Goal: Task Accomplishment & Management: Use online tool/utility

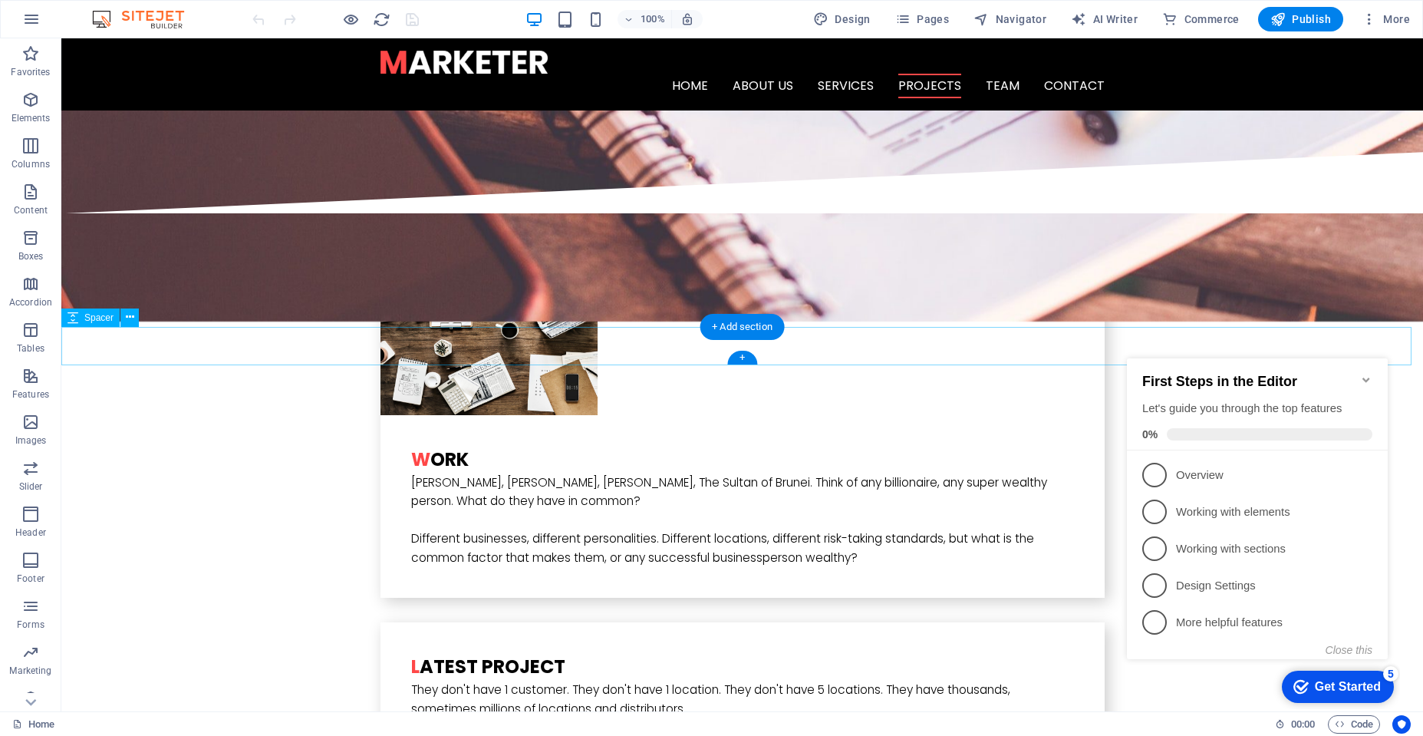
scroll to position [3314, 0]
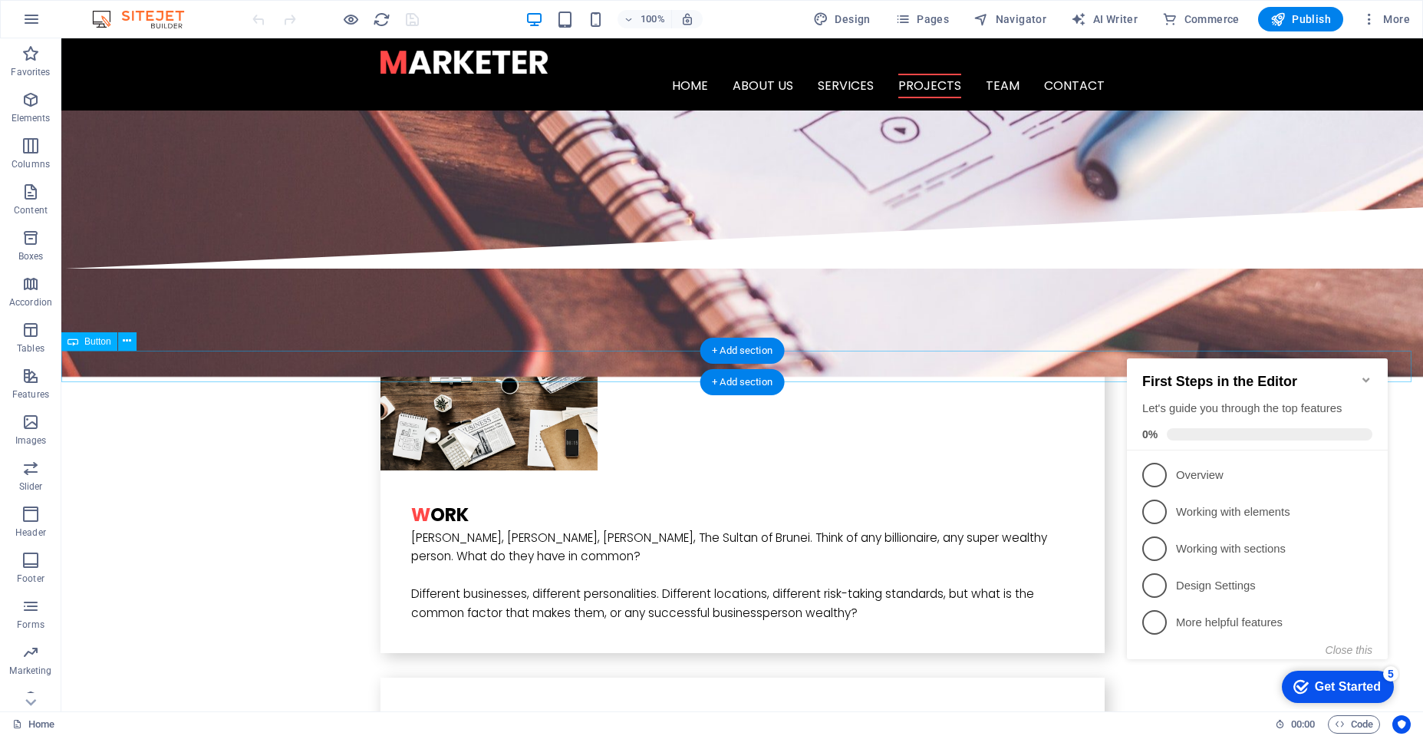
drag, startPoint x: 931, startPoint y: 12, endPoint x: 960, endPoint y: 27, distance: 32.9
click at [931, 13] on span "Pages" at bounding box center [922, 19] width 54 height 15
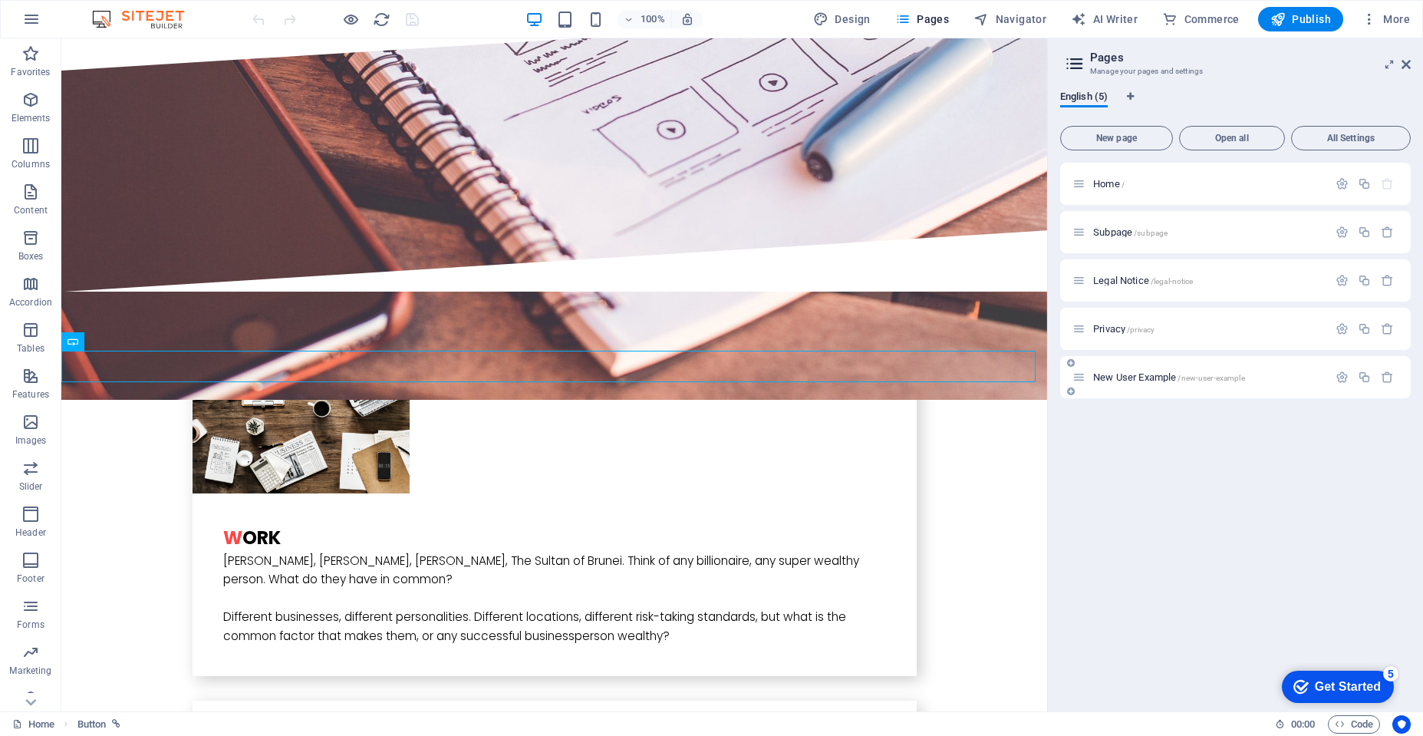
click at [1116, 377] on span "New User Example /new-user-example" at bounding box center [1169, 377] width 152 height 12
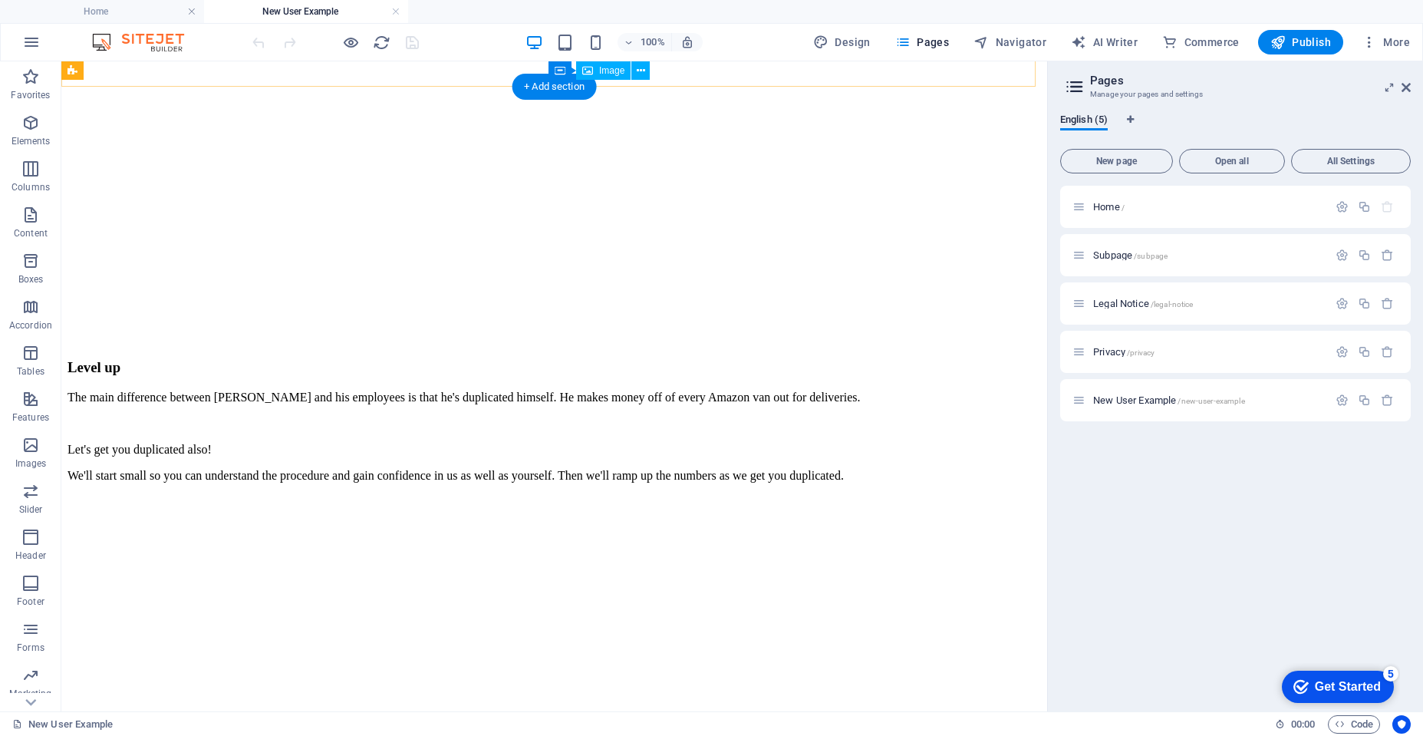
scroll to position [1666, 0]
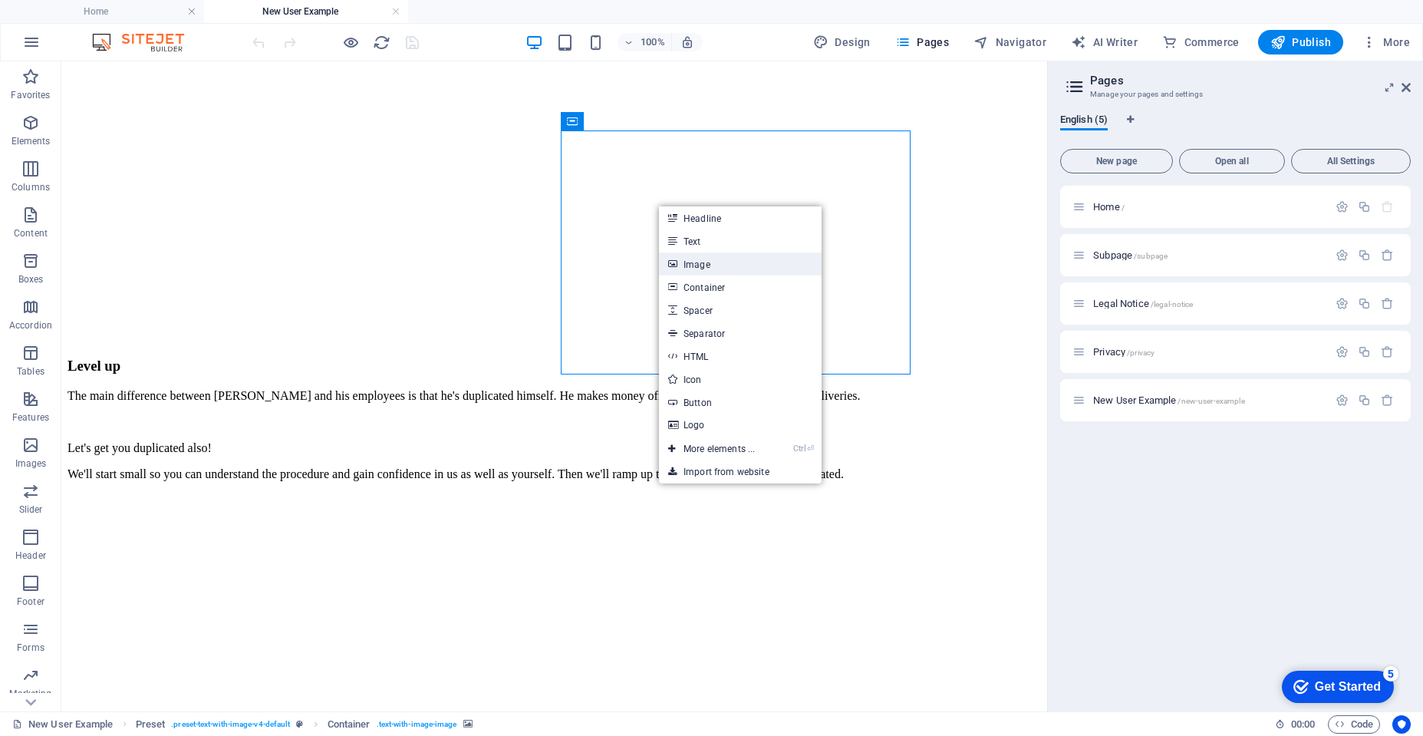
click at [733, 262] on link "Image" at bounding box center [740, 263] width 163 height 23
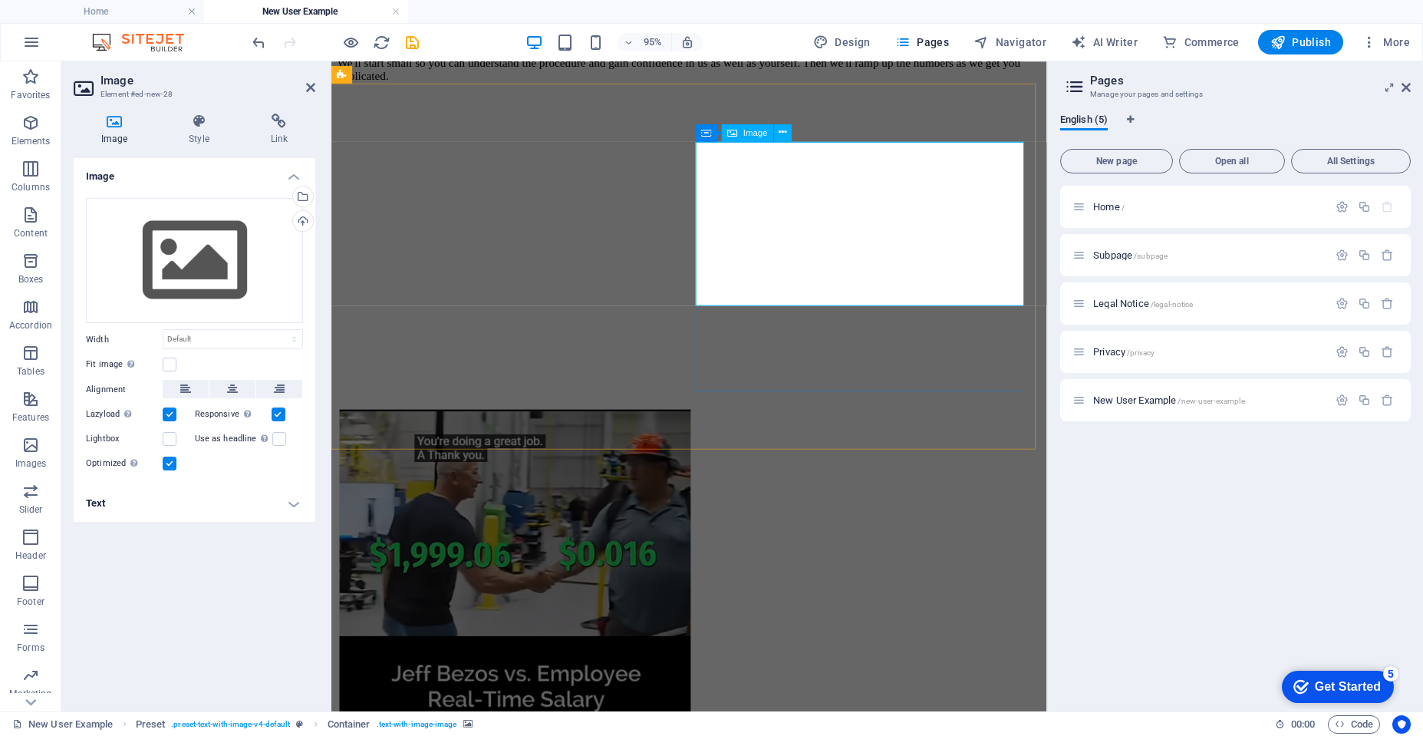
scroll to position [1643, 0]
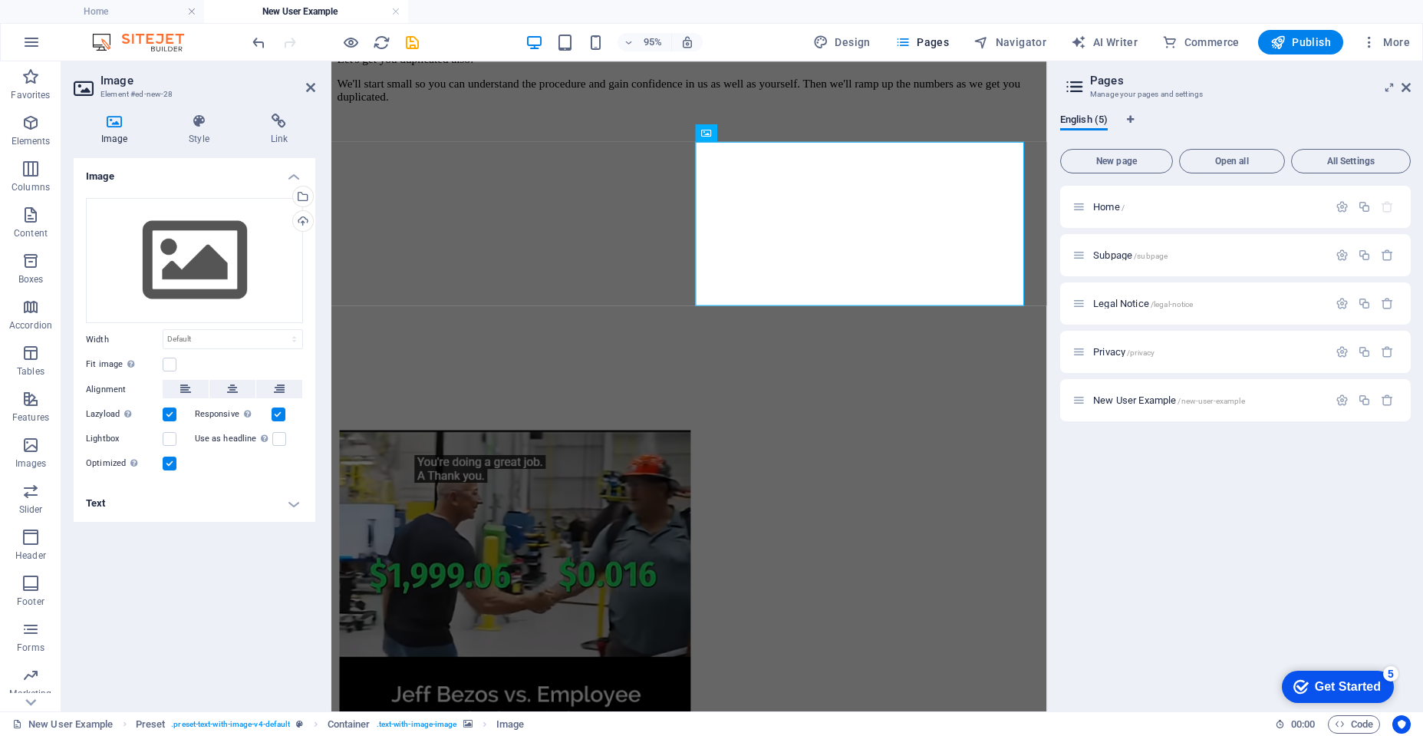
click at [311, 88] on icon at bounding box center [310, 87] width 9 height 12
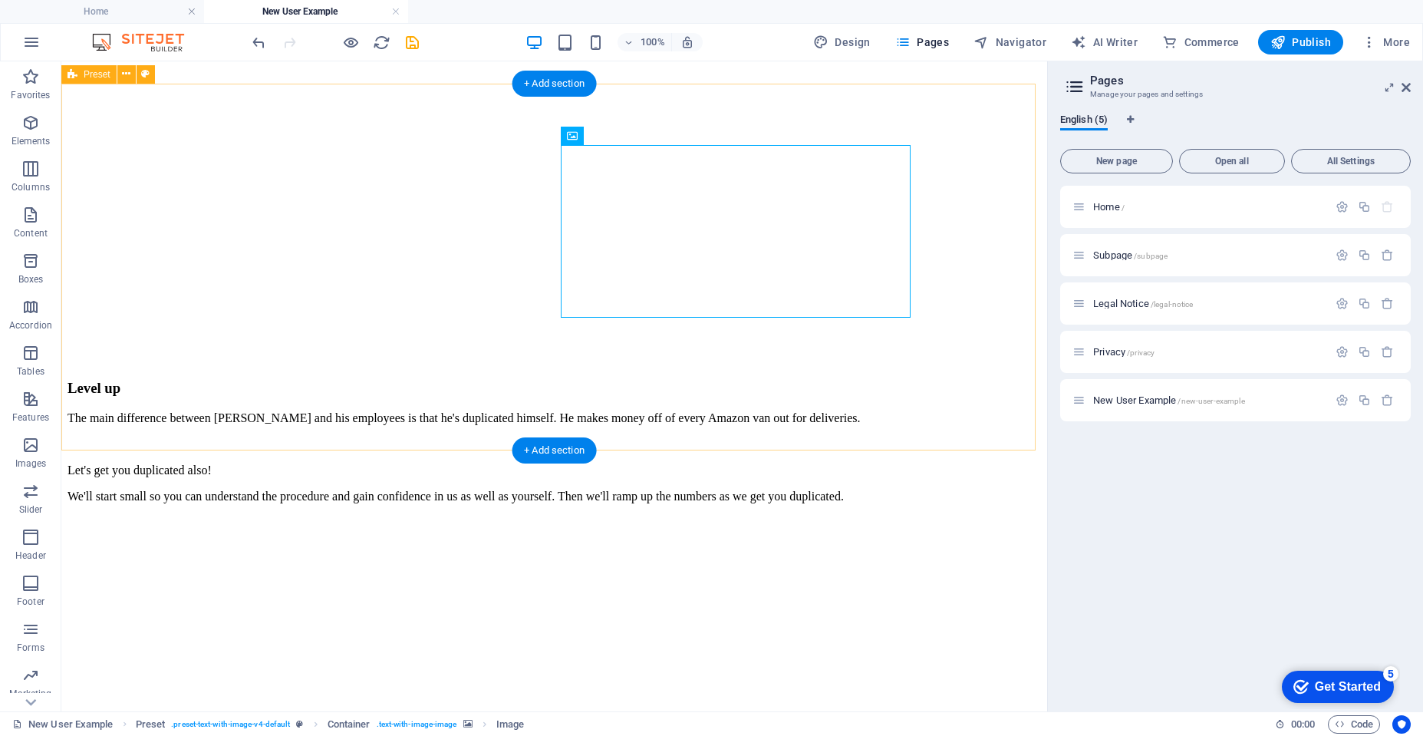
scroll to position [1651, 0]
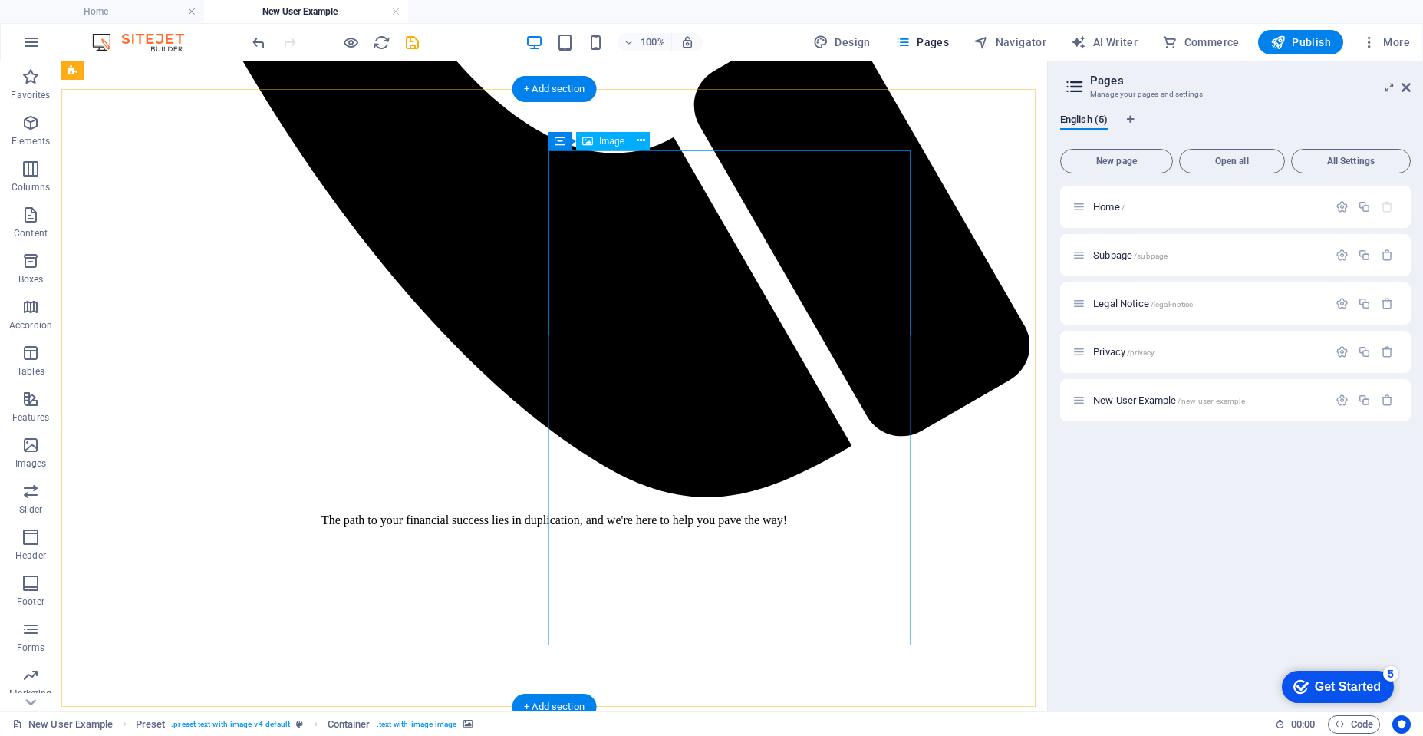
scroll to position [884, 0]
